Goal: Check status: Check status

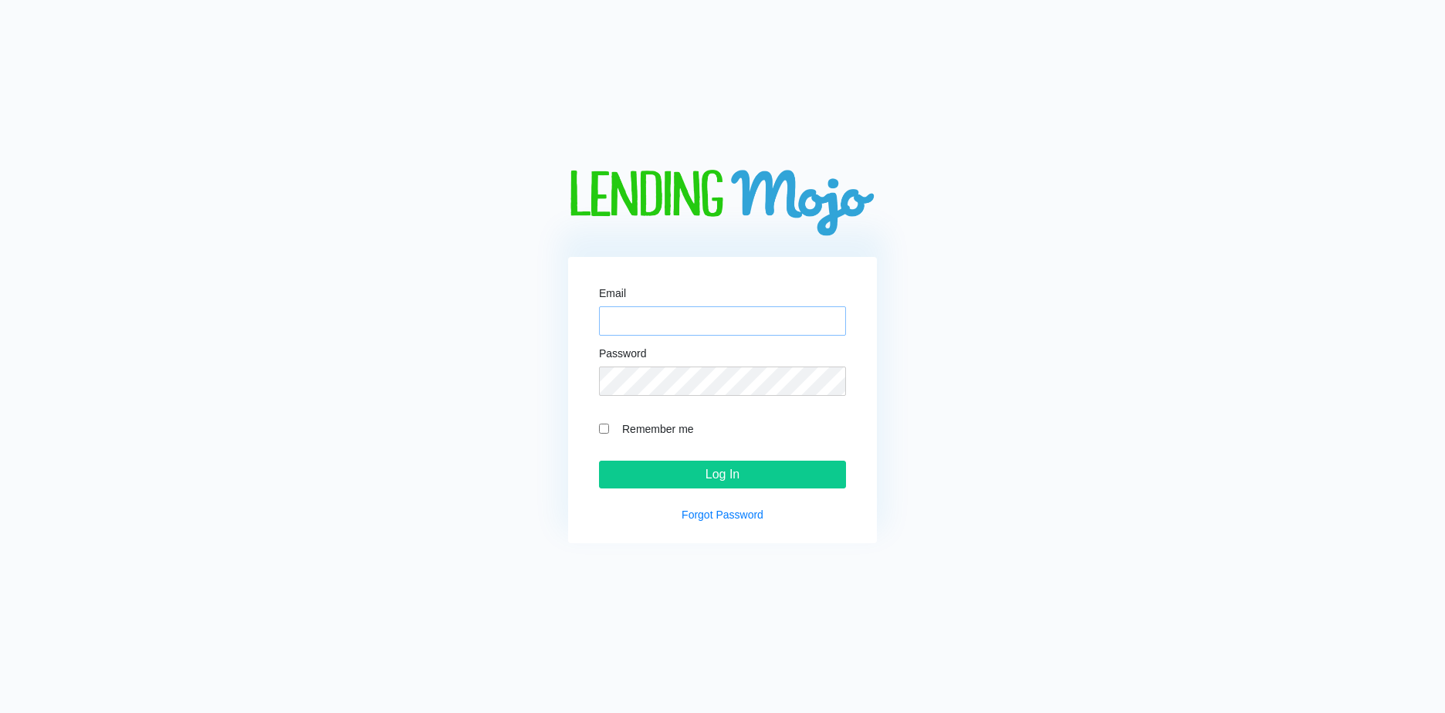
type input "[EMAIL_ADDRESS][DOMAIN_NAME]"
click at [708, 493] on div "Email [EMAIL_ADDRESS][DOMAIN_NAME] Password Remember me Log In Forgot Password" at bounding box center [722, 400] width 309 height 286
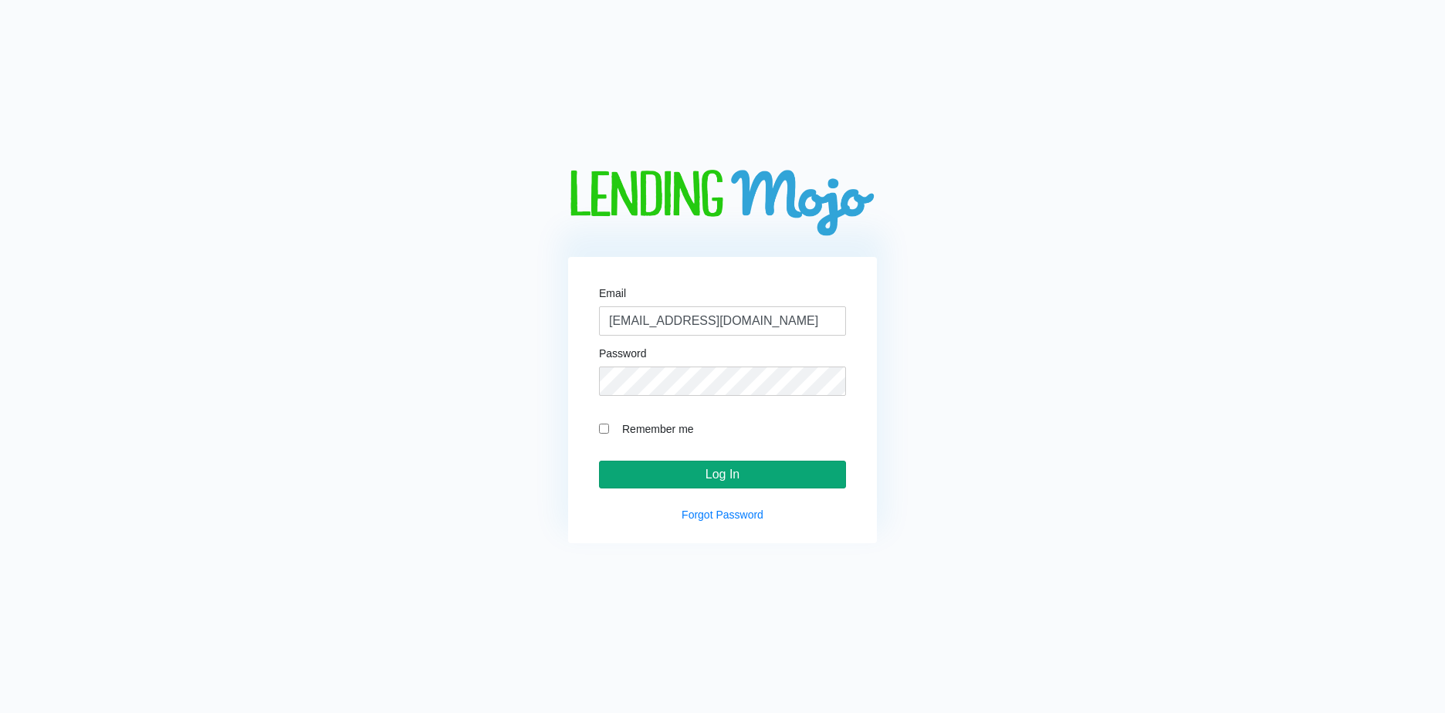
click at [711, 479] on input "Log In" at bounding box center [722, 475] width 247 height 28
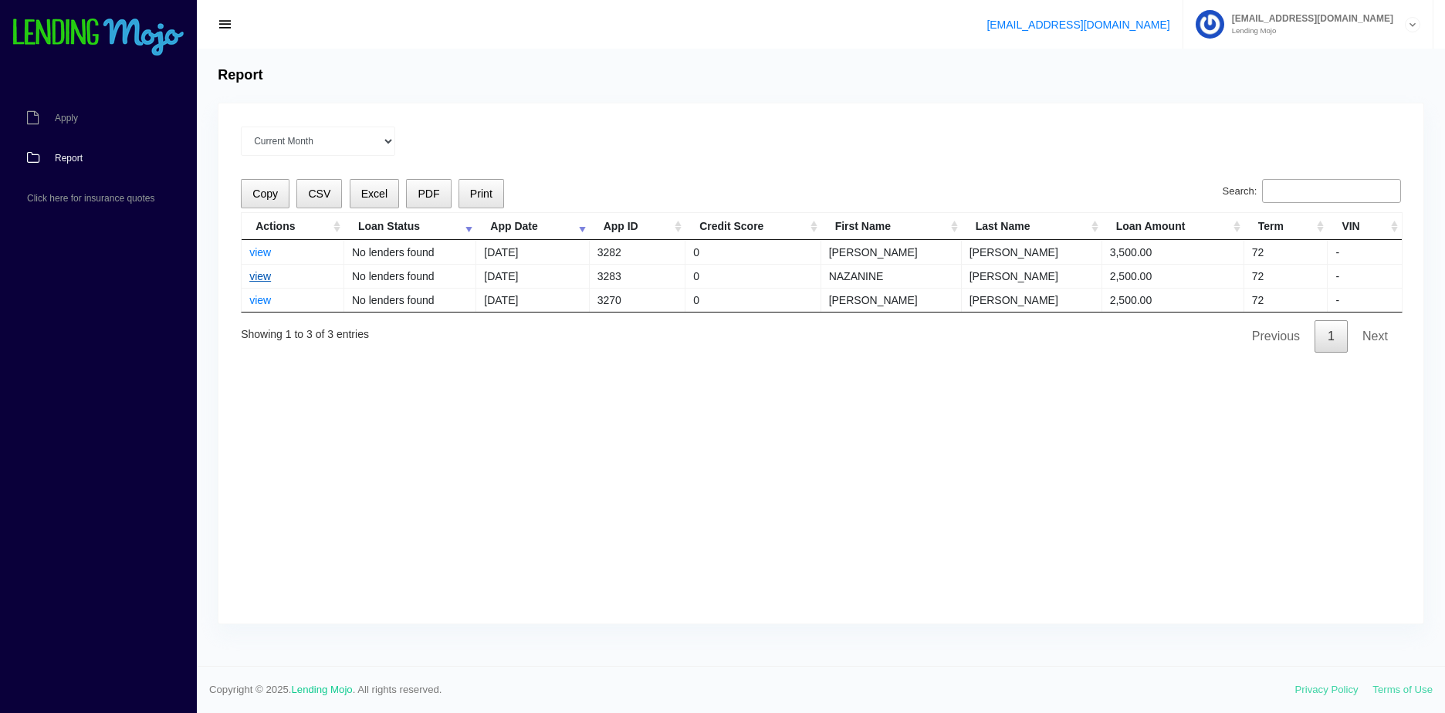
click at [267, 280] on link "view" at bounding box center [260, 276] width 22 height 12
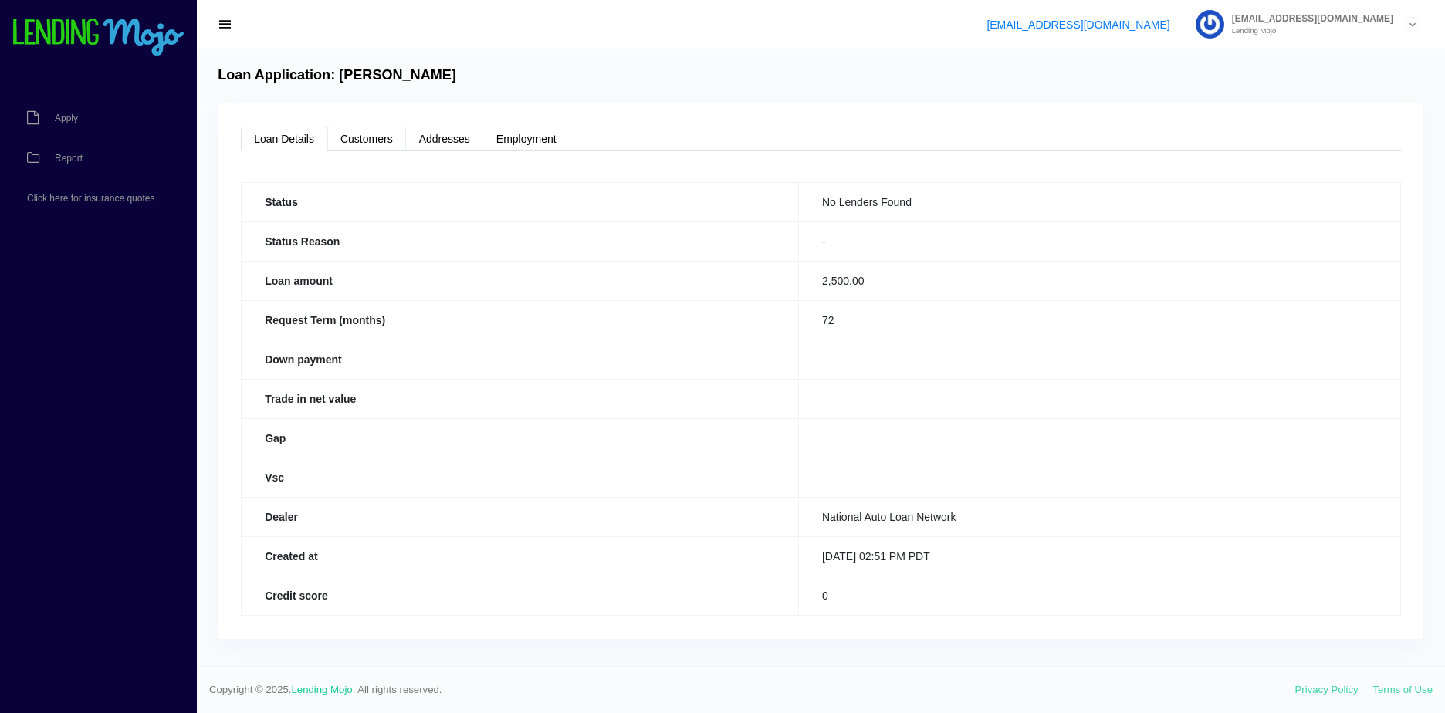
click at [376, 137] on link "Customers" at bounding box center [366, 139] width 79 height 25
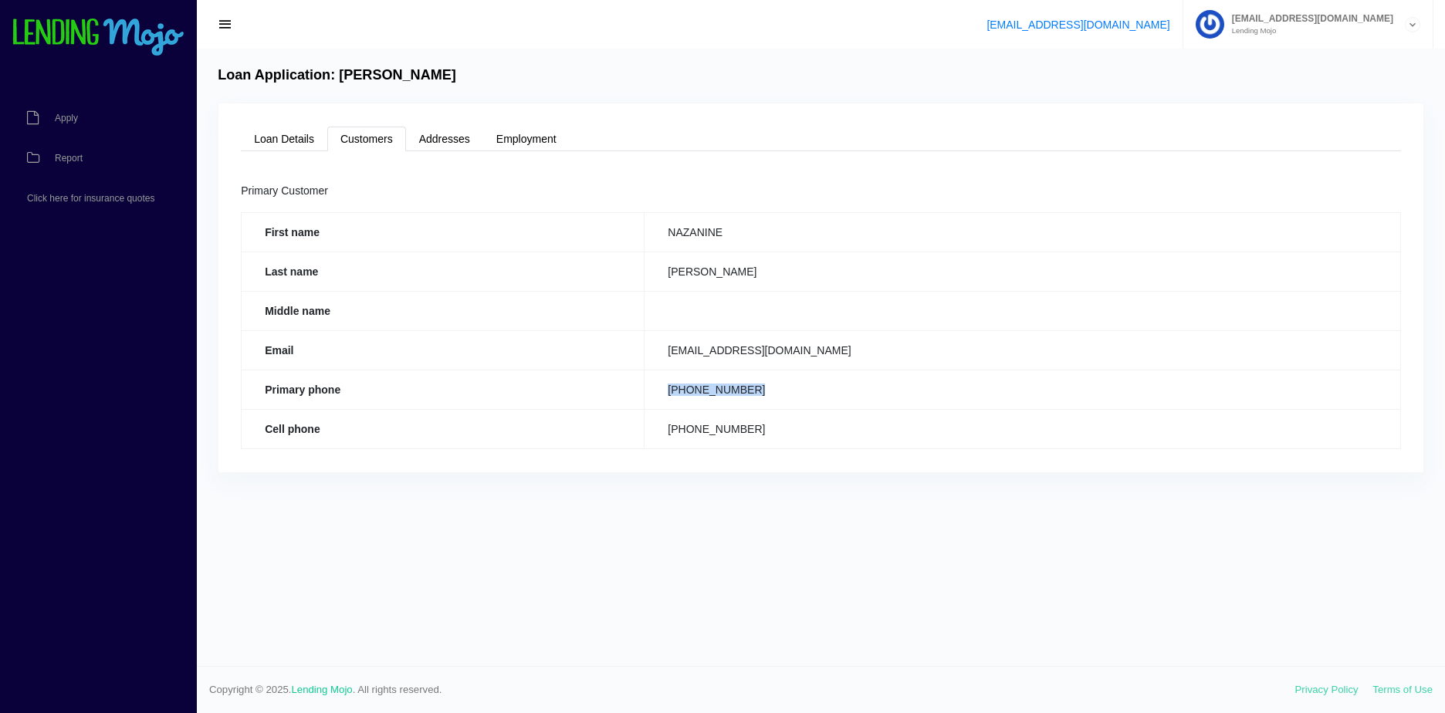
drag, startPoint x: 712, startPoint y: 389, endPoint x: 827, endPoint y: 382, distance: 115.2
click at [827, 382] on td "(727) 851-0256" at bounding box center [1022, 389] width 756 height 39
copy td "(727) 851-0256"
